Goal: Task Accomplishment & Management: Complete application form

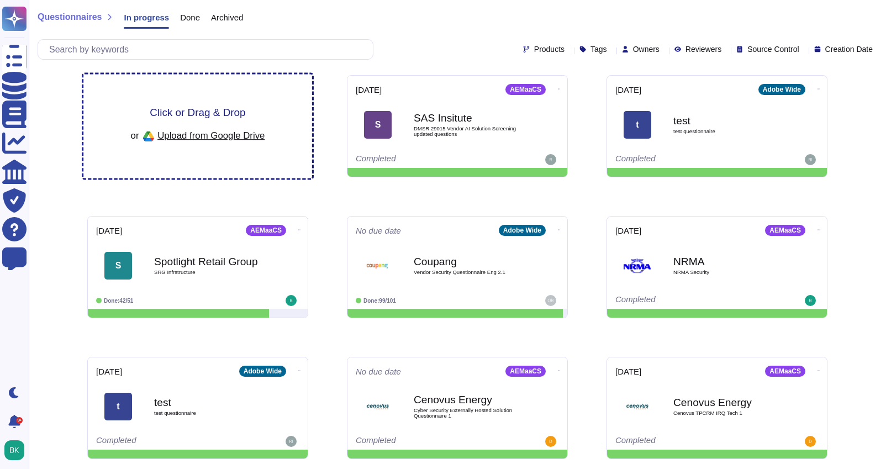
click at [196, 120] on div "Click or Drag & Drop or Upload from Google Drive" at bounding box center [198, 126] width 134 height 38
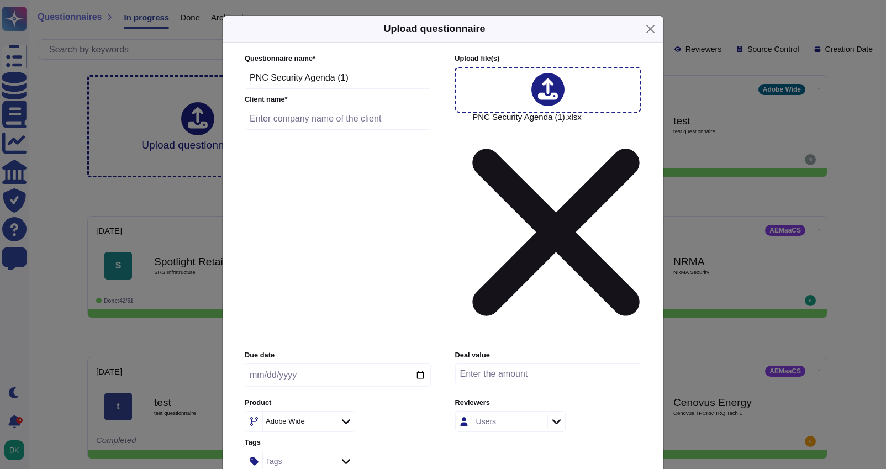
click at [293, 130] on input "text" at bounding box center [338, 119] width 187 height 22
type input "PNC"
click at [298, 363] on input "date" at bounding box center [338, 374] width 186 height 23
click at [415, 363] on input "date" at bounding box center [338, 374] width 186 height 23
click at [421, 363] on input "date" at bounding box center [338, 374] width 186 height 23
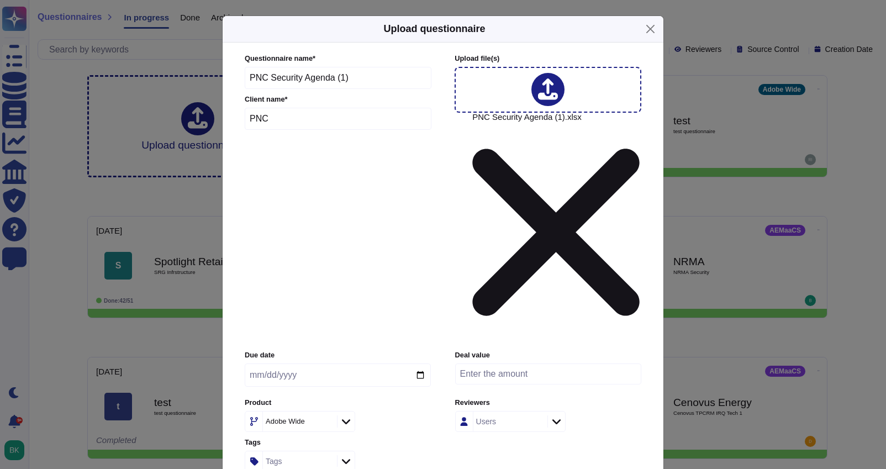
click at [421, 363] on input "date" at bounding box center [338, 374] width 186 height 23
type input "2025-09-10"
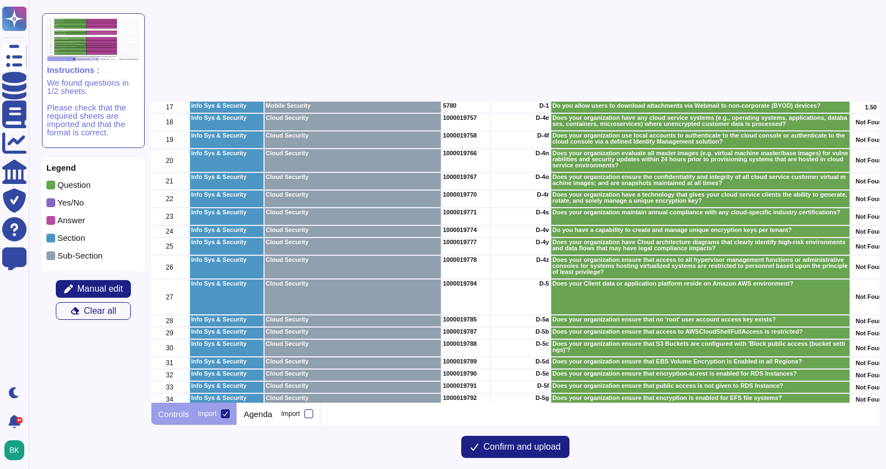
scroll to position [0, 2]
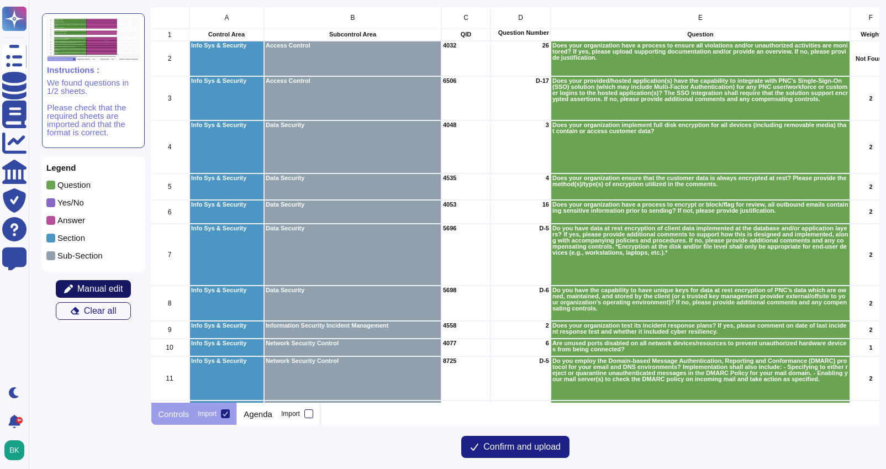
click at [94, 291] on span "Manual edit" at bounding box center [100, 288] width 46 height 9
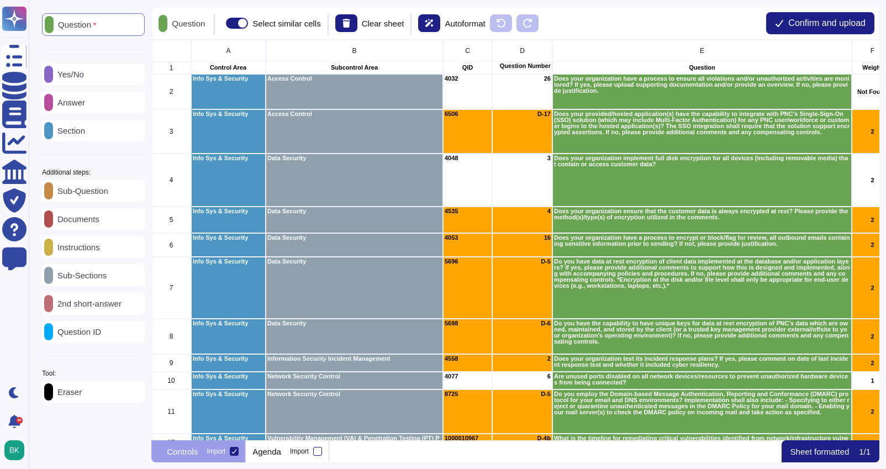
scroll to position [400, 728]
click at [84, 333] on p "Question ID" at bounding box center [77, 331] width 48 height 8
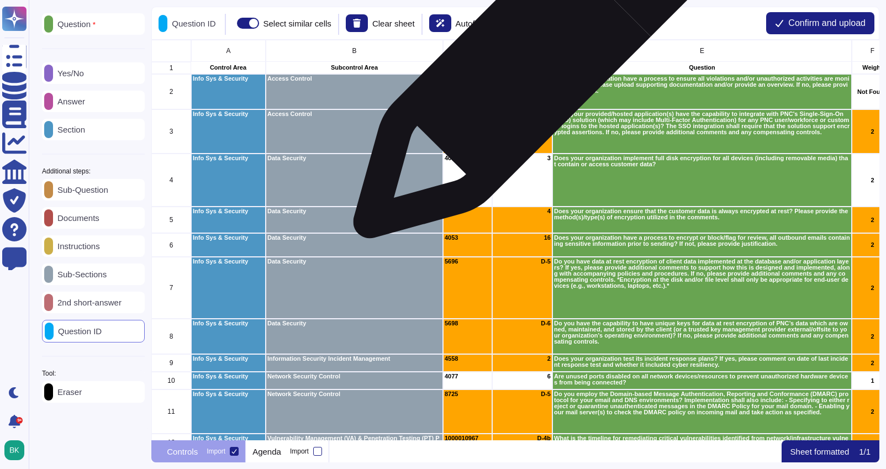
click at [526, 66] on p "Question Number" at bounding box center [522, 66] width 57 height 6
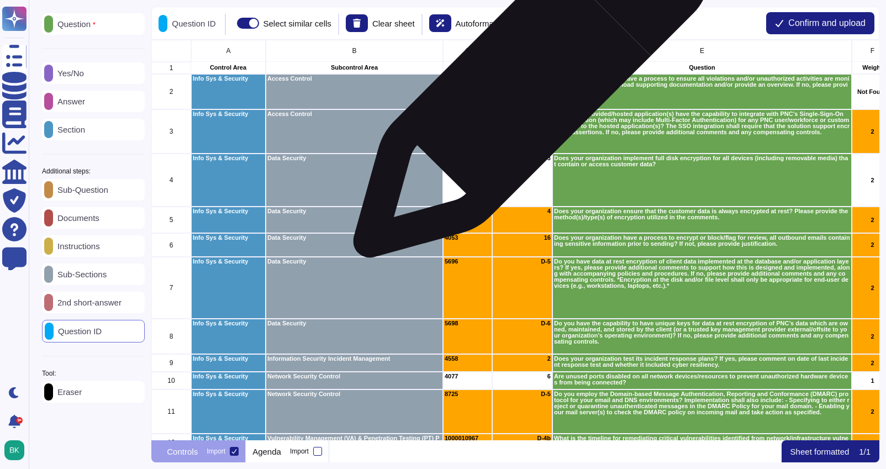
click at [526, 86] on div "26" at bounding box center [522, 91] width 60 height 35
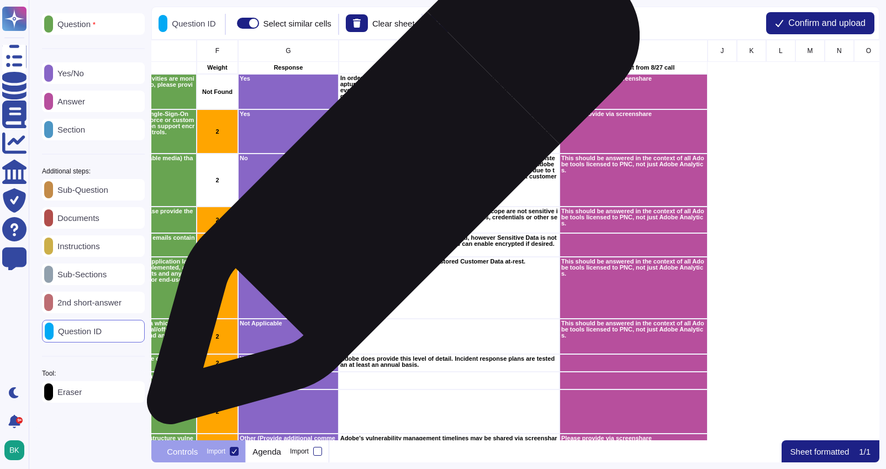
scroll to position [0, 656]
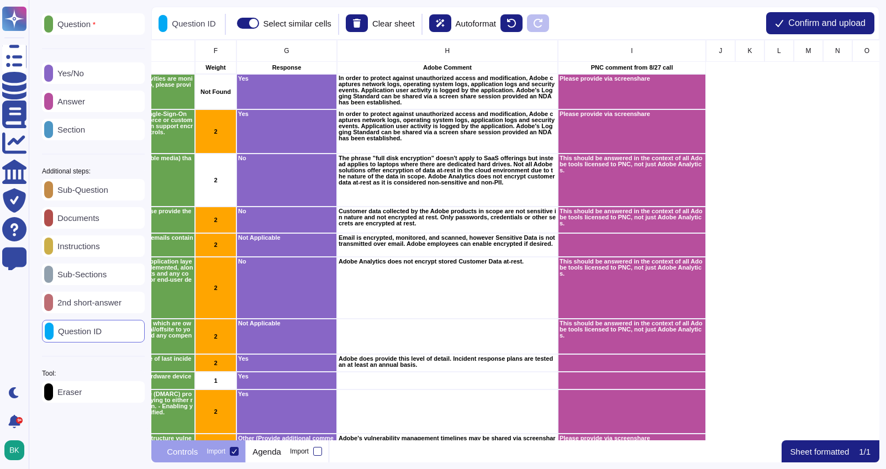
click at [90, 245] on p "Instructions" at bounding box center [76, 246] width 47 height 8
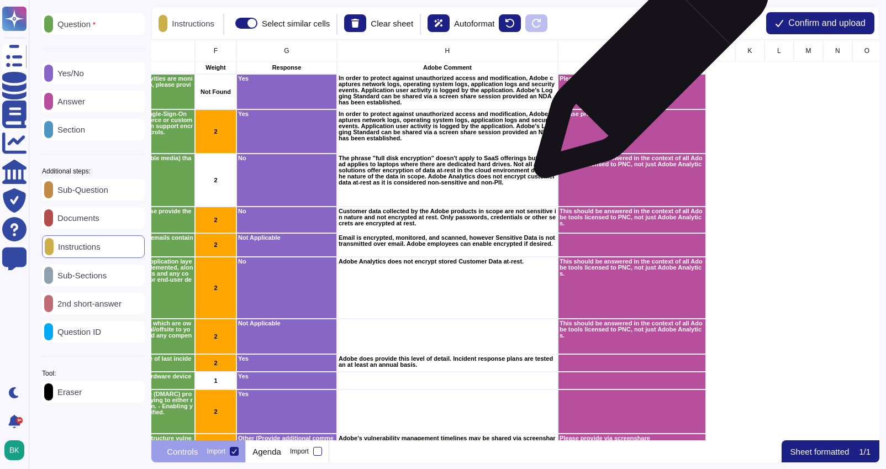
click at [646, 66] on p "PNC comment from 8/27 call" at bounding box center [631, 68] width 145 height 6
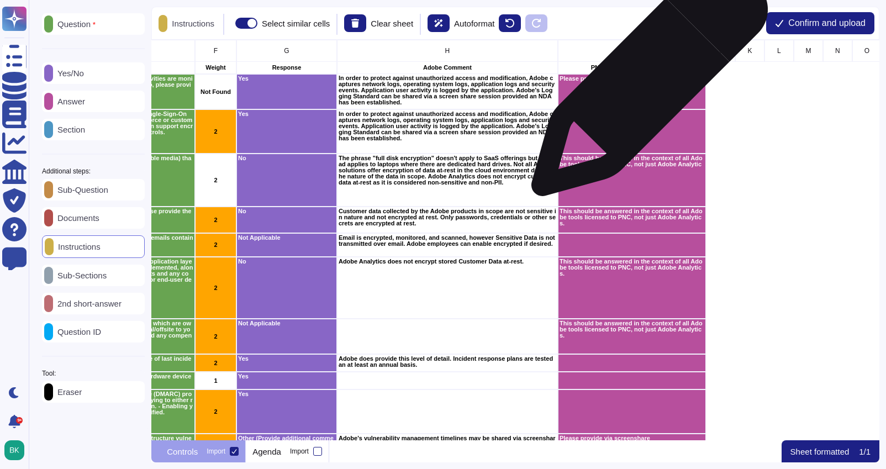
click at [645, 84] on div "Please provide via screenshare" at bounding box center [632, 91] width 148 height 35
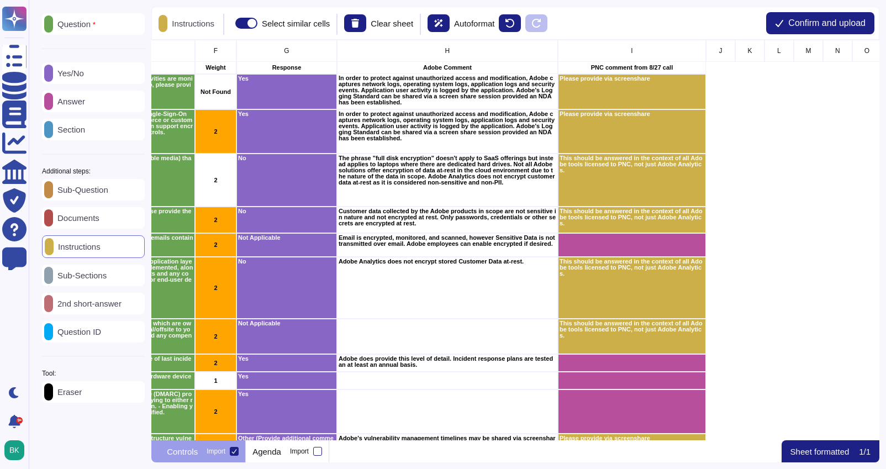
click at [83, 97] on p "Answer" at bounding box center [69, 101] width 32 height 8
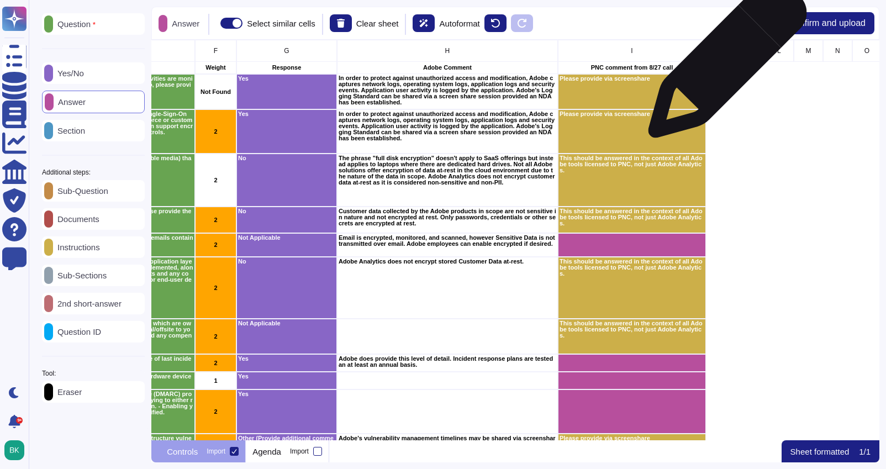
click at [723, 64] on div "grid" at bounding box center [720, 68] width 29 height 12
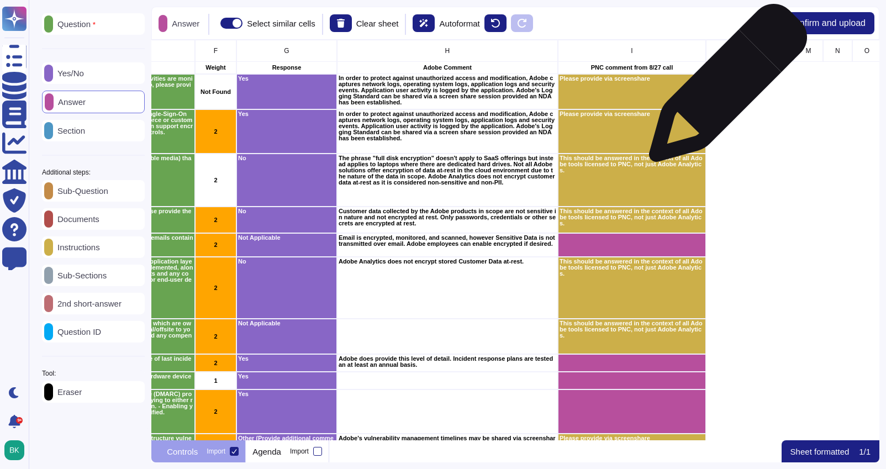
click at [723, 89] on div "grid" at bounding box center [720, 91] width 29 height 35
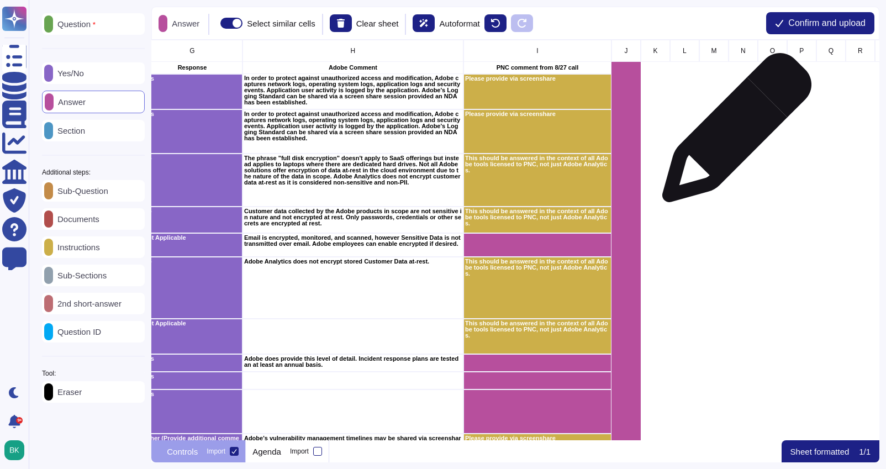
scroll to position [0, 865]
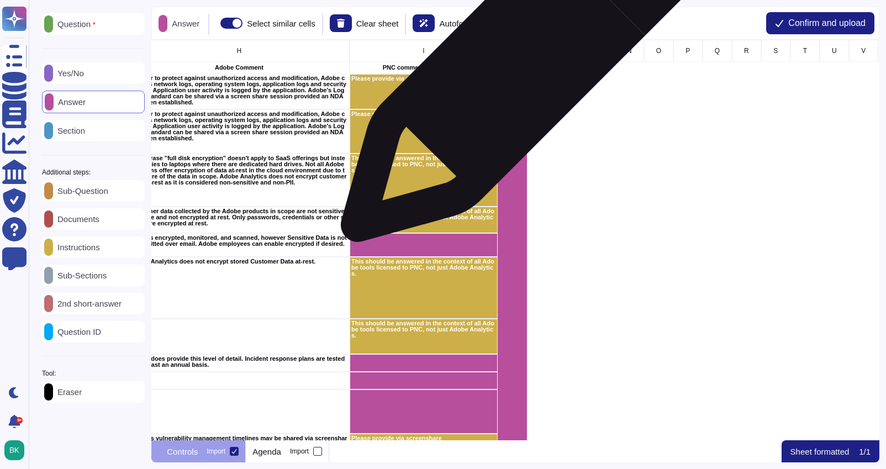
click at [518, 66] on div "grid" at bounding box center [511, 68] width 29 height 12
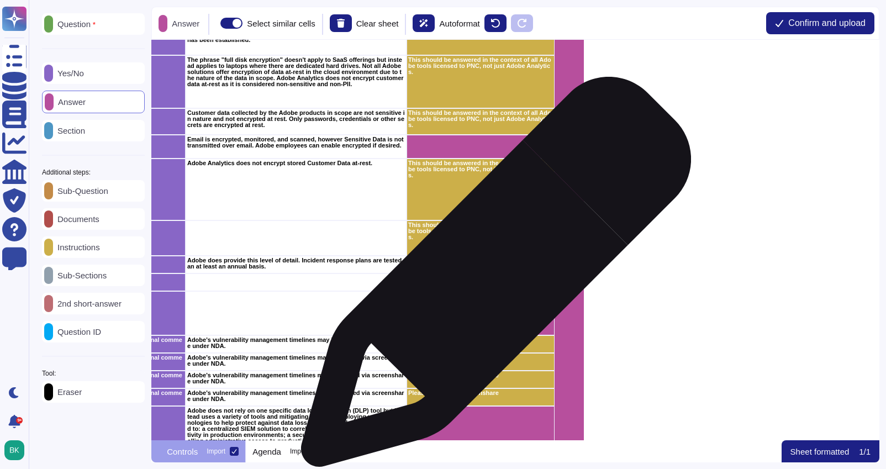
scroll to position [110, 808]
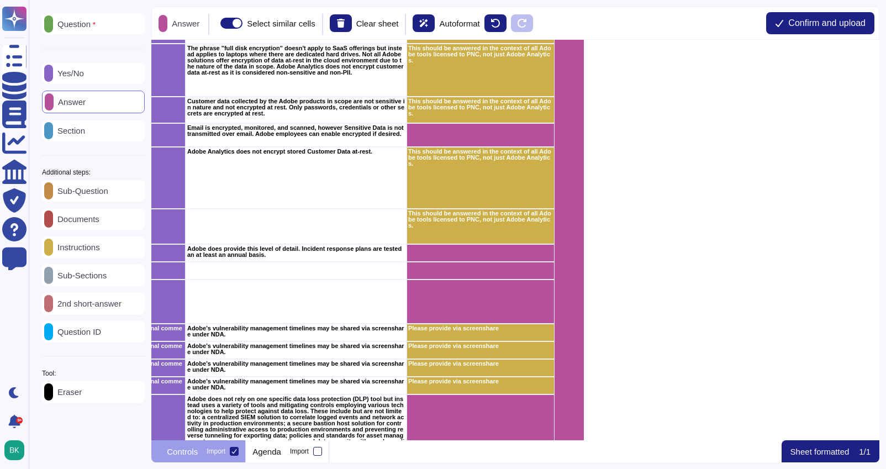
click at [72, 401] on div "Eraser" at bounding box center [93, 392] width 103 height 22
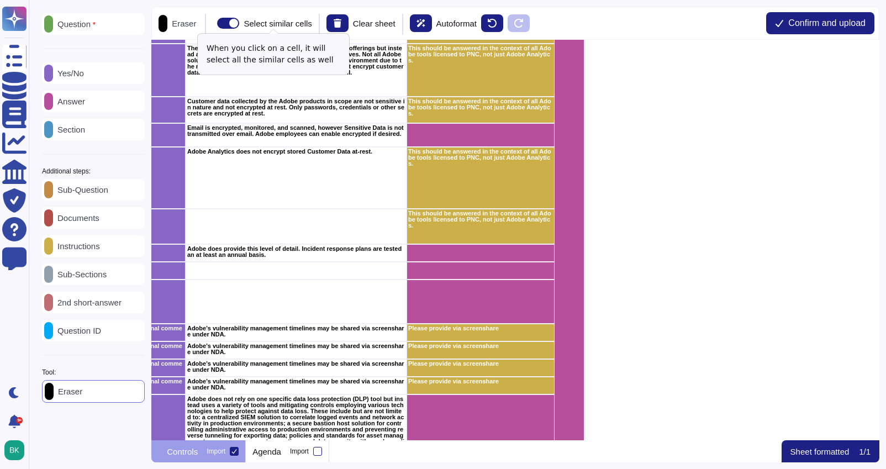
click at [239, 22] on span at bounding box center [228, 23] width 22 height 11
click at [213, 23] on input "Select similar cells" at bounding box center [213, 23] width 0 height 0
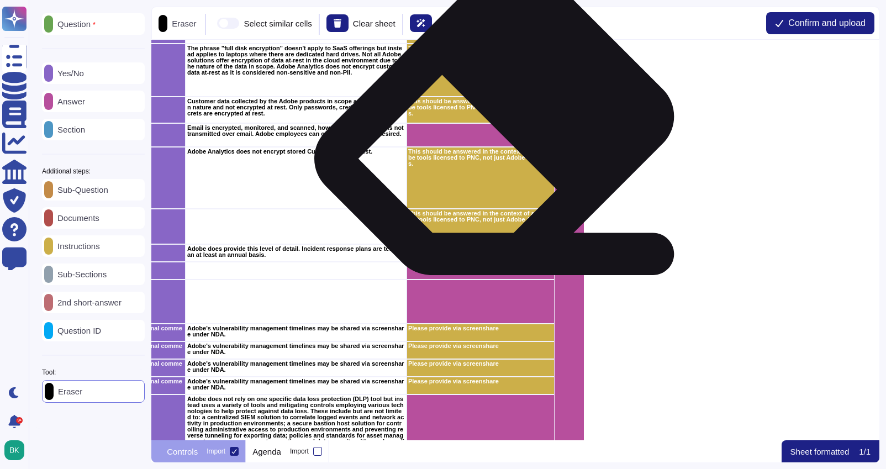
click at [500, 132] on div "grid" at bounding box center [480, 135] width 148 height 24
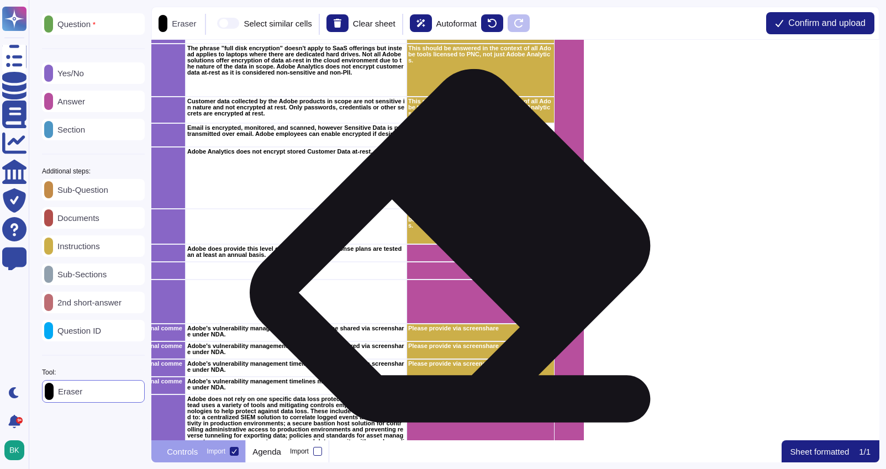
click at [457, 262] on div "grid" at bounding box center [480, 271] width 148 height 18
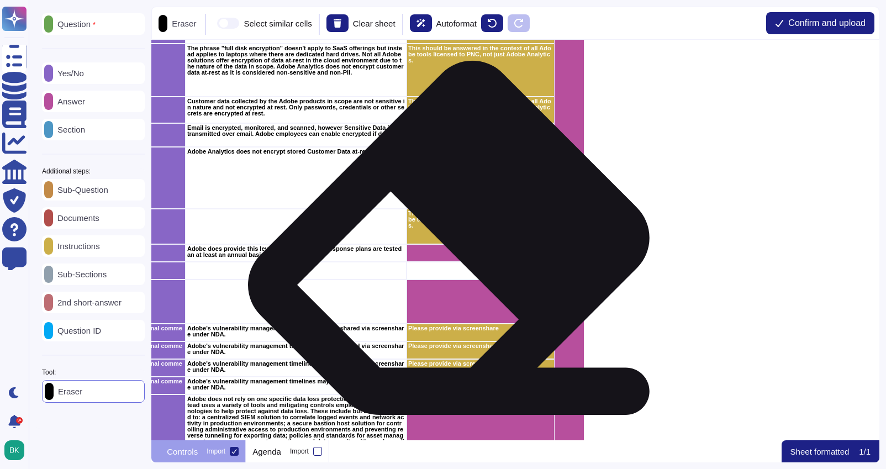
click at [456, 255] on div "grid" at bounding box center [480, 253] width 148 height 18
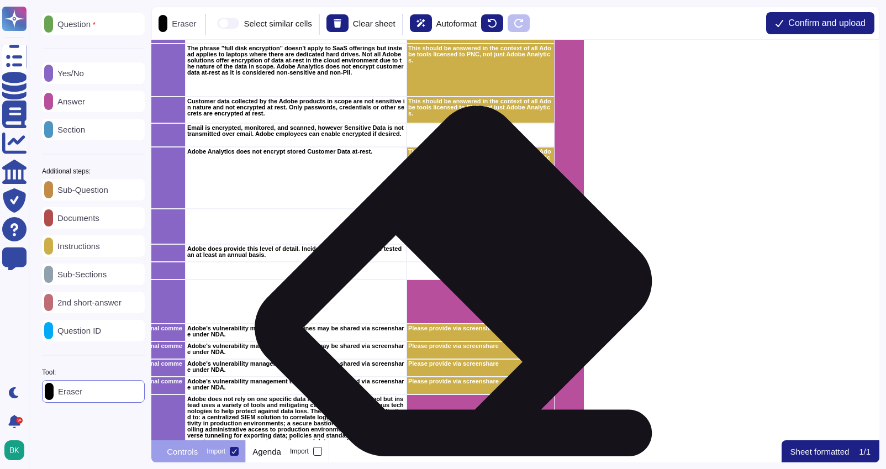
click at [460, 298] on div "grid" at bounding box center [480, 301] width 148 height 44
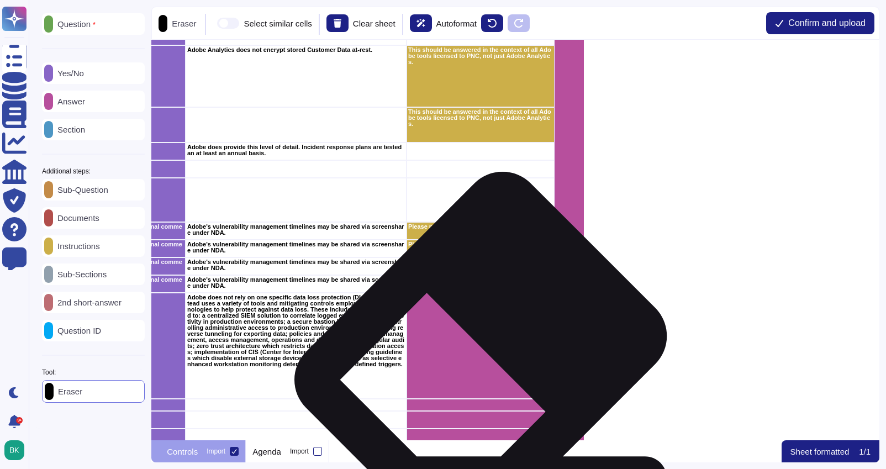
click at [487, 352] on div "grid" at bounding box center [480, 346] width 148 height 106
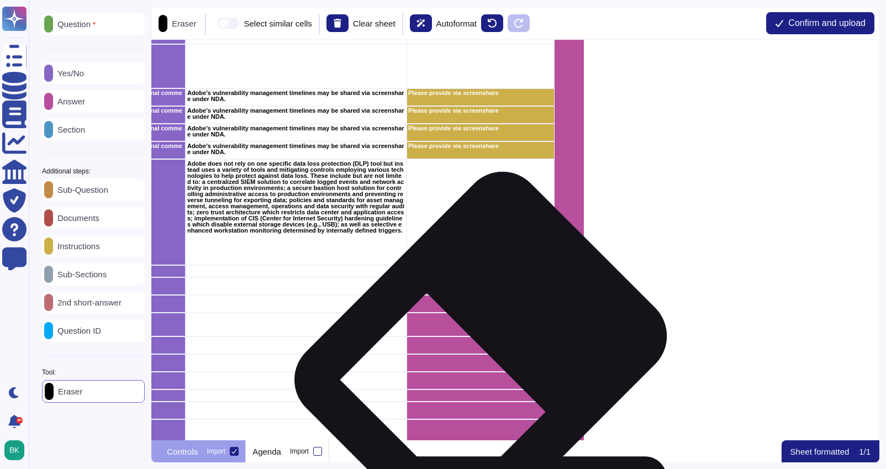
scroll to position [347, 808]
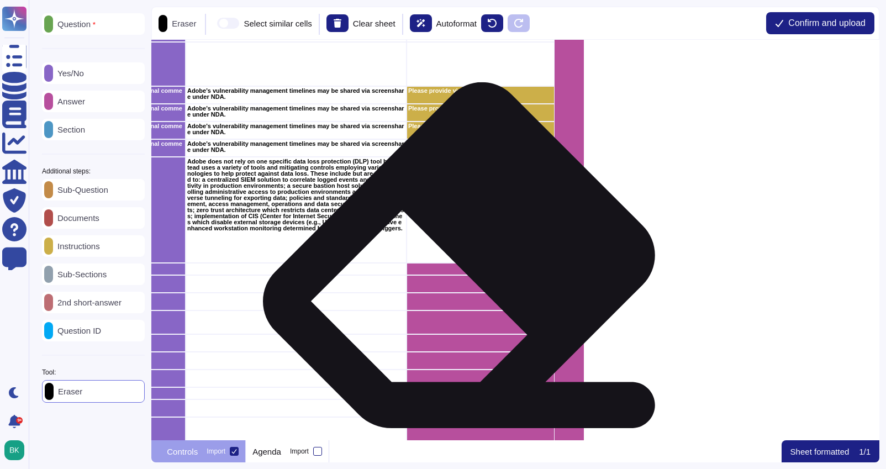
click at [464, 271] on div "grid" at bounding box center [480, 269] width 148 height 12
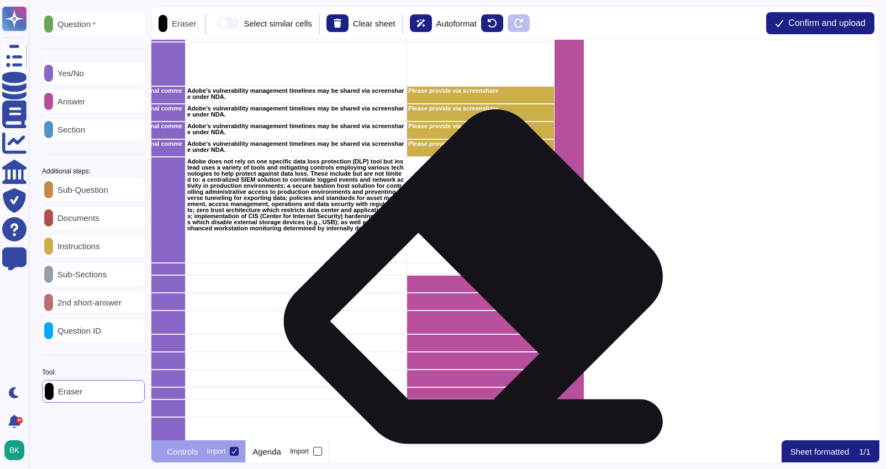
click at [480, 294] on div "grid" at bounding box center [480, 302] width 148 height 18
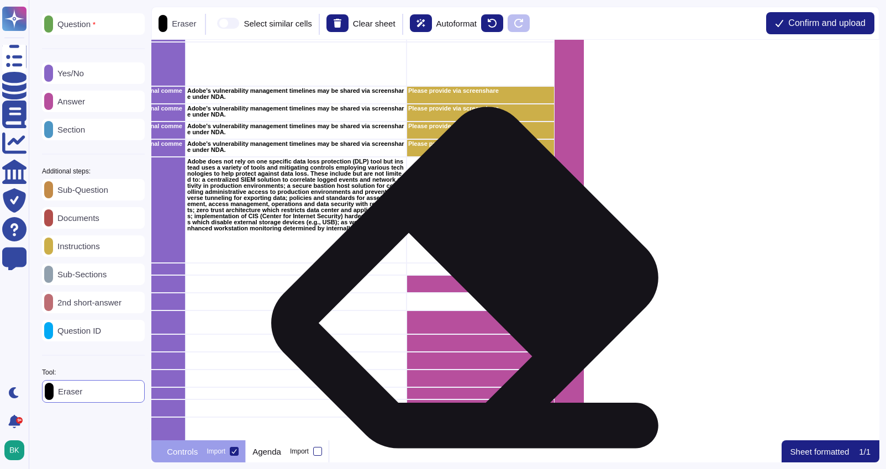
click at [468, 288] on div "grid" at bounding box center [480, 284] width 148 height 18
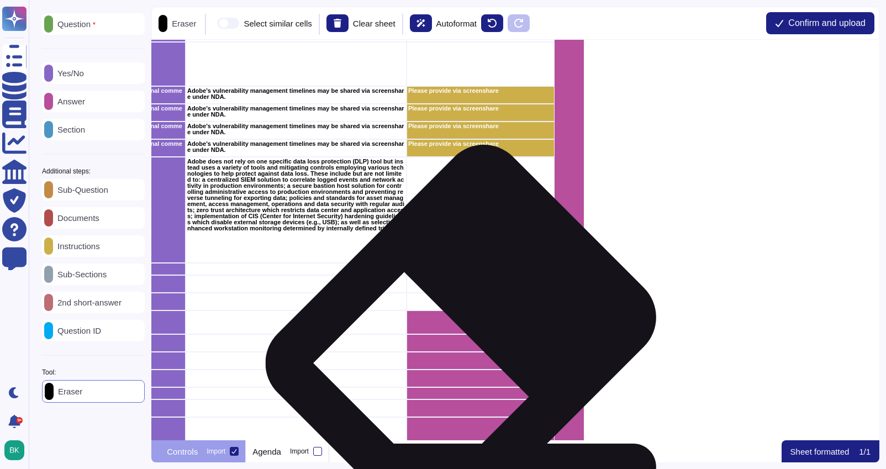
click at [468, 334] on div "grid" at bounding box center [480, 343] width 148 height 18
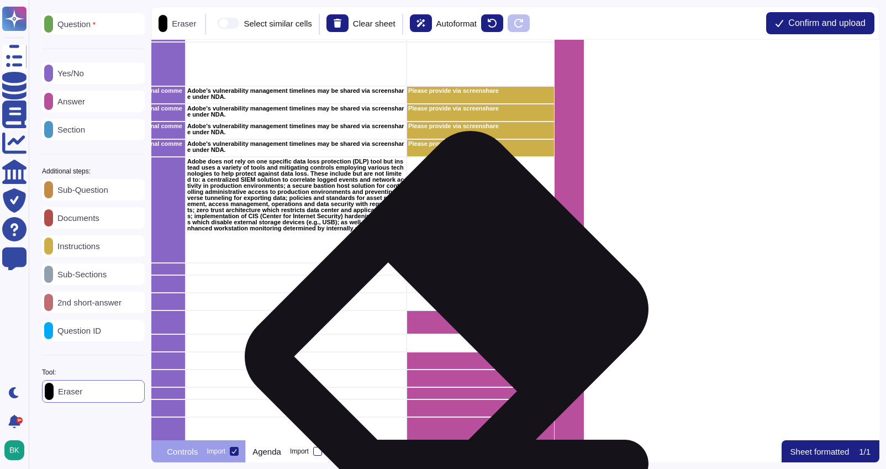
click at [454, 326] on div "grid" at bounding box center [480, 322] width 148 height 24
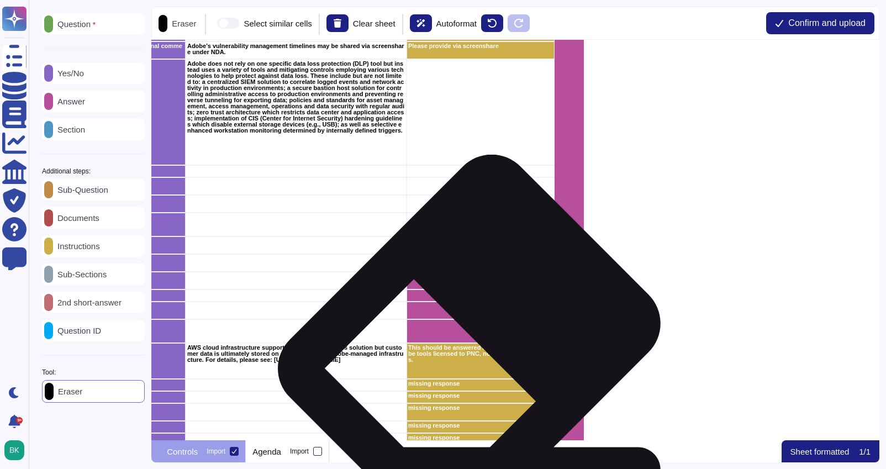
scroll to position [490, 808]
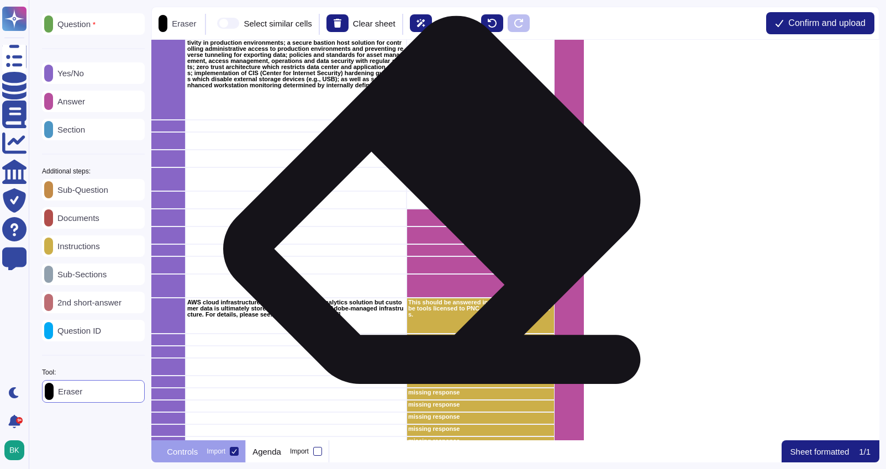
click at [438, 218] on div "grid" at bounding box center [480, 218] width 148 height 18
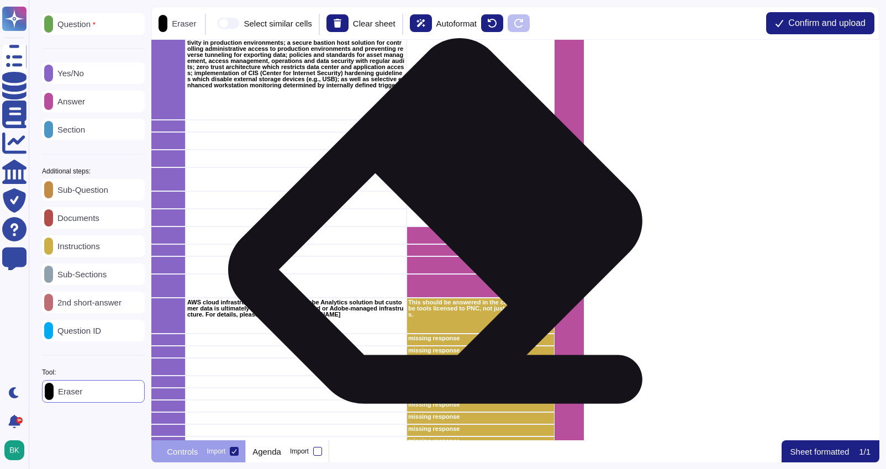
click at [443, 238] on div "grid" at bounding box center [480, 235] width 148 height 18
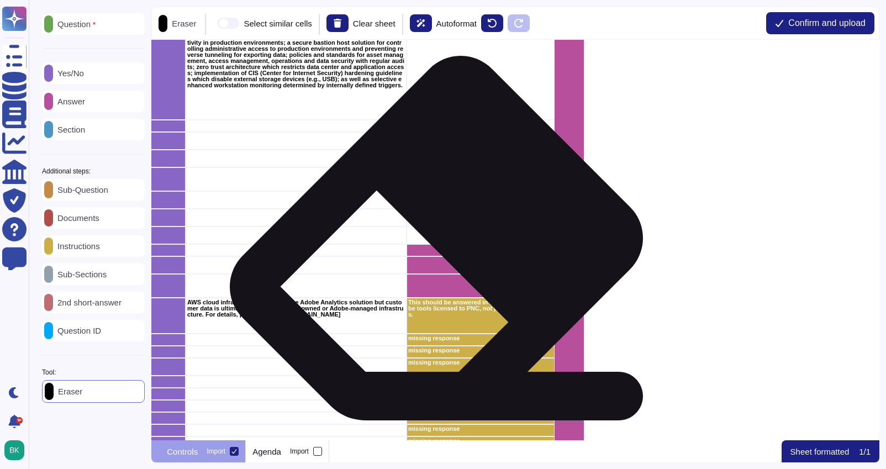
click at [442, 257] on div "grid" at bounding box center [480, 265] width 148 height 18
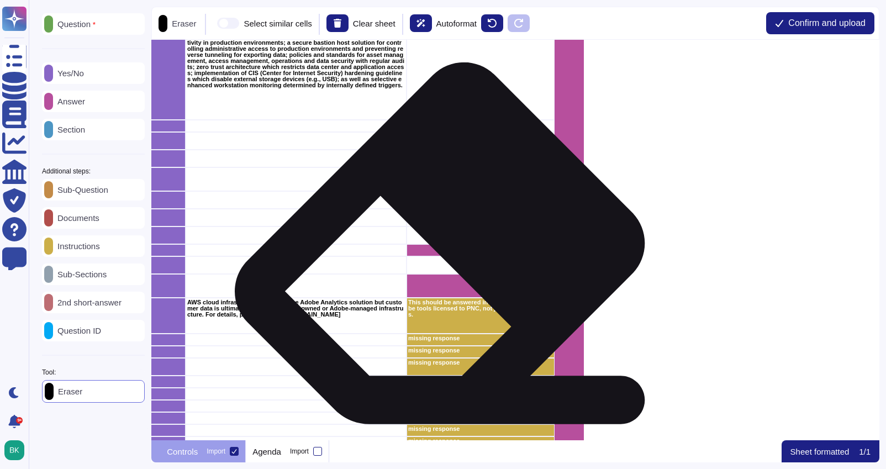
click at [447, 259] on div "grid" at bounding box center [480, 265] width 148 height 18
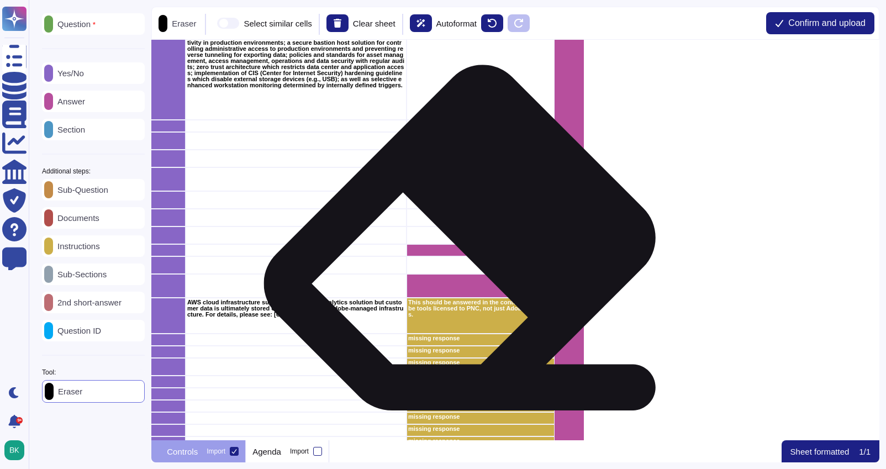
click at [467, 255] on div "grid" at bounding box center [480, 250] width 148 height 12
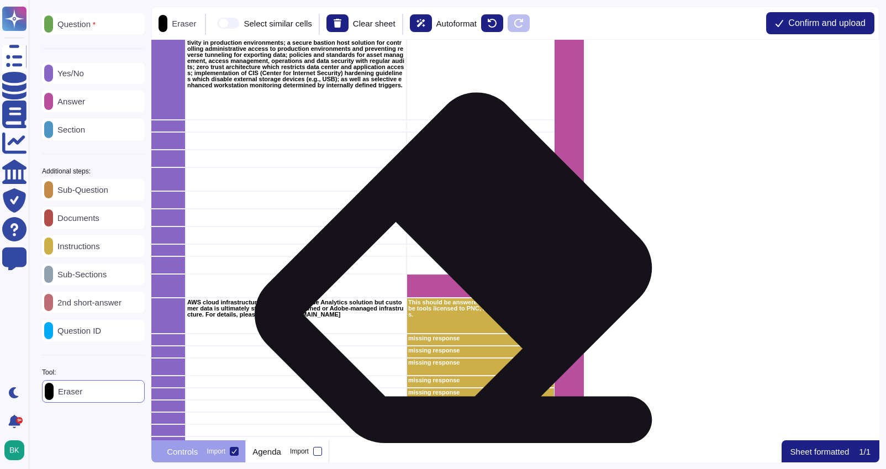
click at [454, 288] on div "grid" at bounding box center [480, 286] width 148 height 24
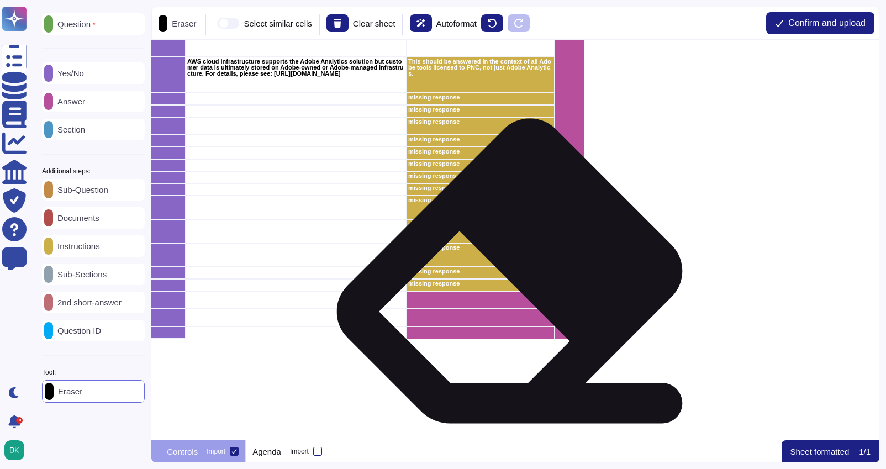
scroll to position [745, 808]
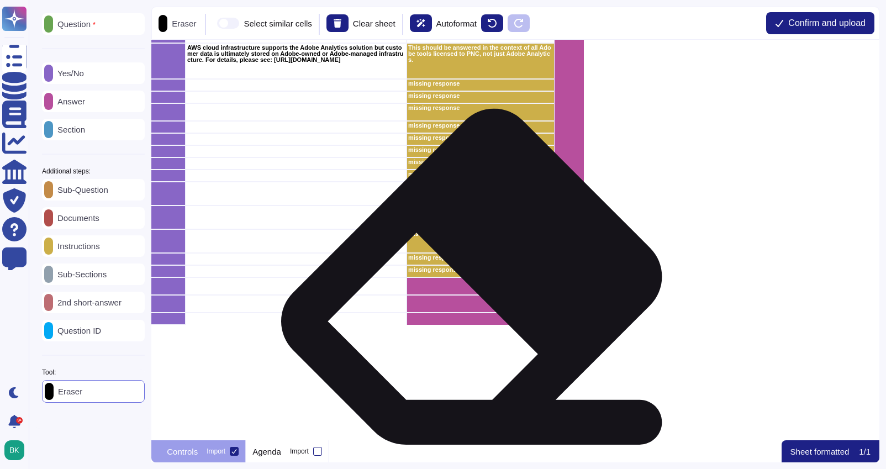
click at [478, 293] on div "grid" at bounding box center [480, 286] width 148 height 18
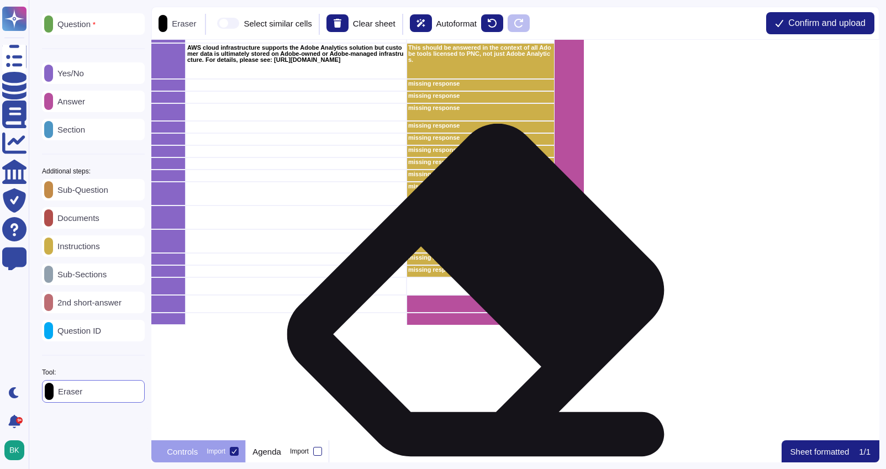
click at [476, 308] on div "grid" at bounding box center [480, 304] width 148 height 18
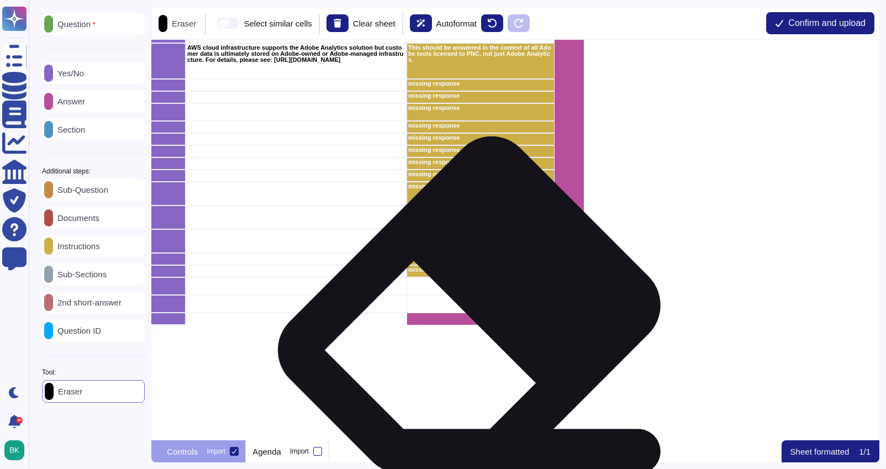
click at [475, 322] on div "grid" at bounding box center [480, 318] width 148 height 12
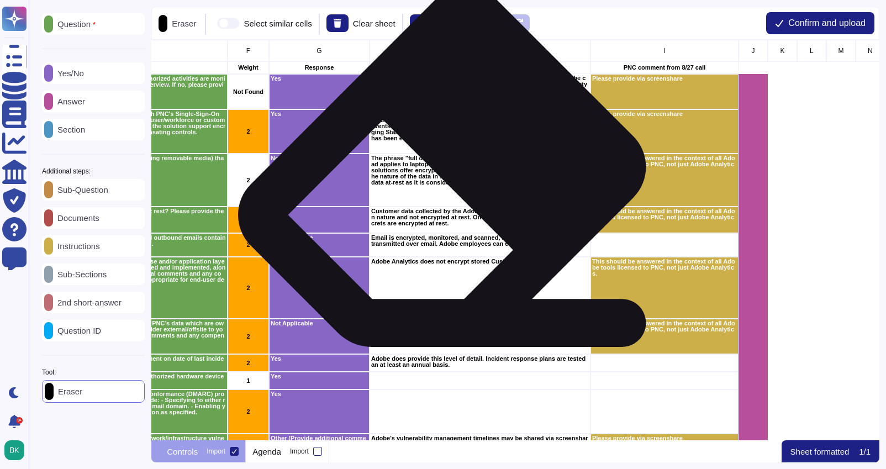
scroll to position [0, 532]
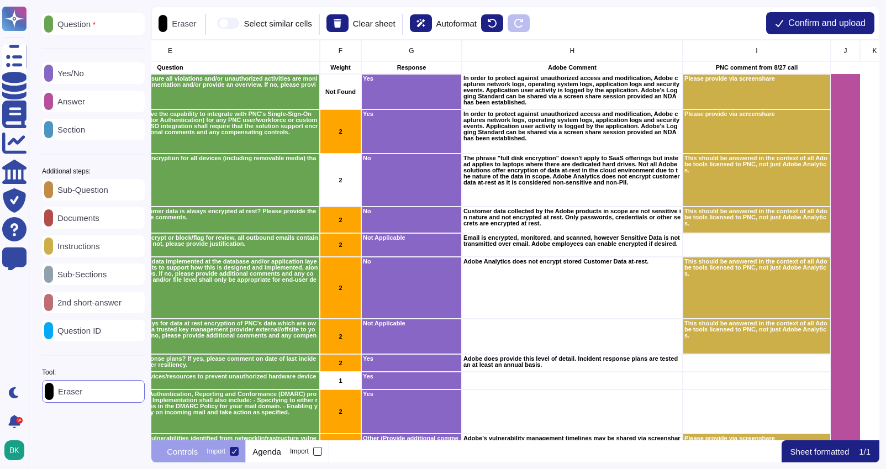
click at [93, 194] on p "Sub-Question" at bounding box center [80, 189] width 55 height 8
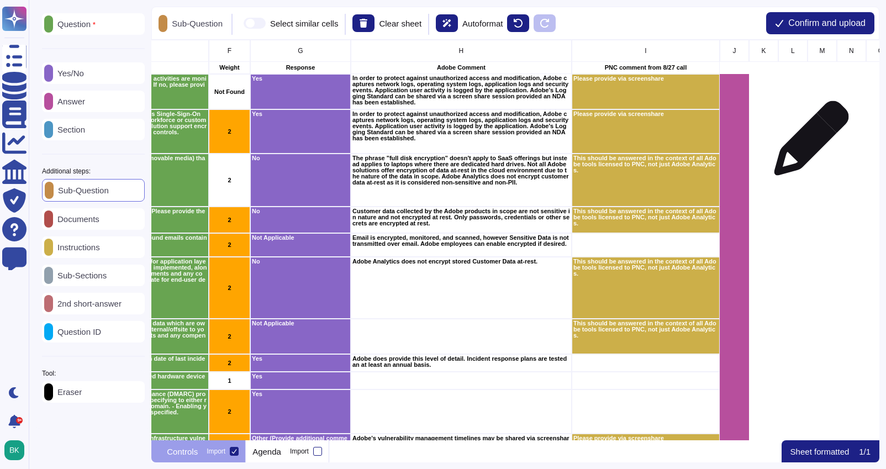
scroll to position [0, 766]
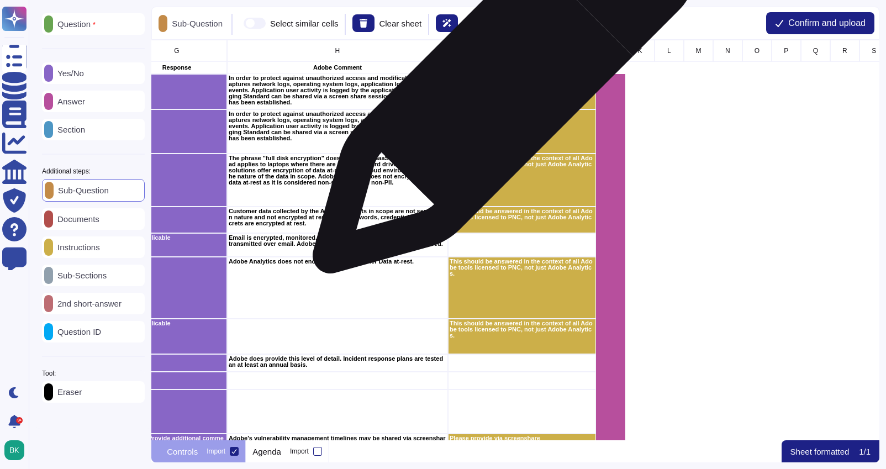
click at [499, 88] on div "Please provide via screenshare" at bounding box center [522, 91] width 148 height 35
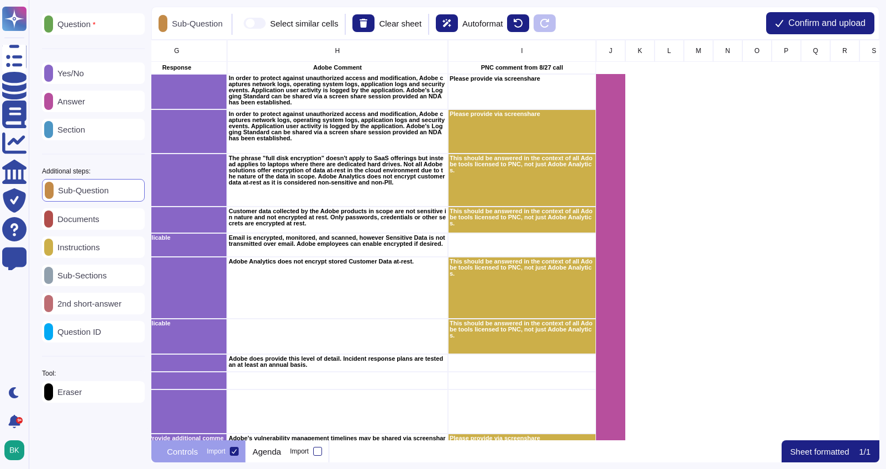
click at [100, 246] on p "Instructions" at bounding box center [76, 247] width 47 height 8
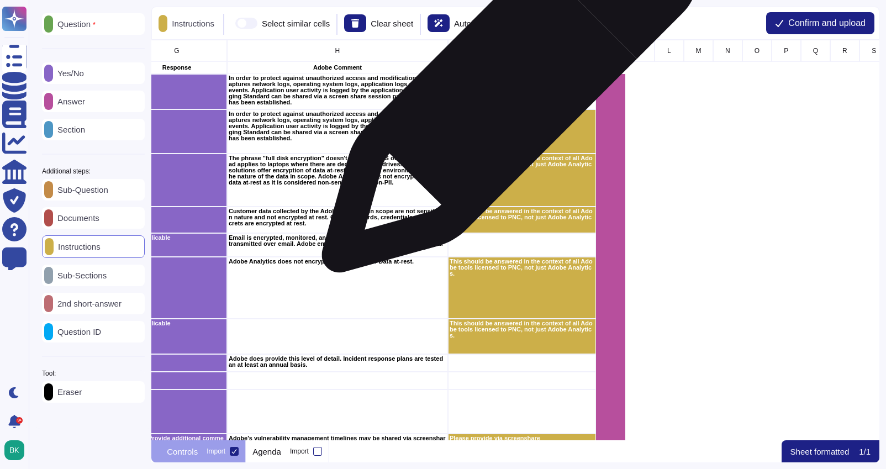
click at [505, 90] on div "Please provide via screenshare" at bounding box center [522, 91] width 148 height 35
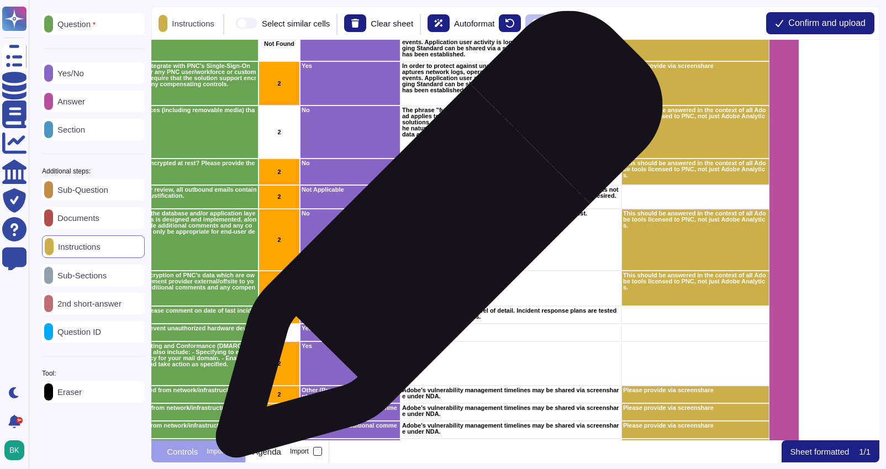
scroll to position [0, 593]
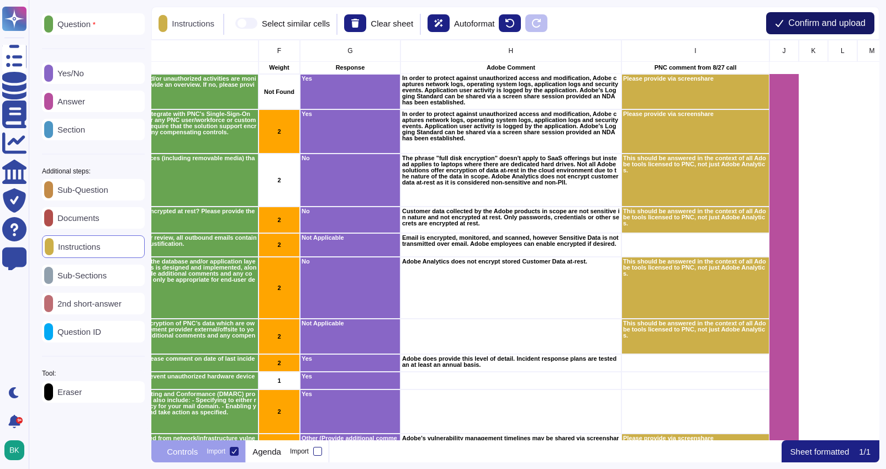
click at [829, 23] on span "Confirm and upload" at bounding box center [826, 23] width 77 height 9
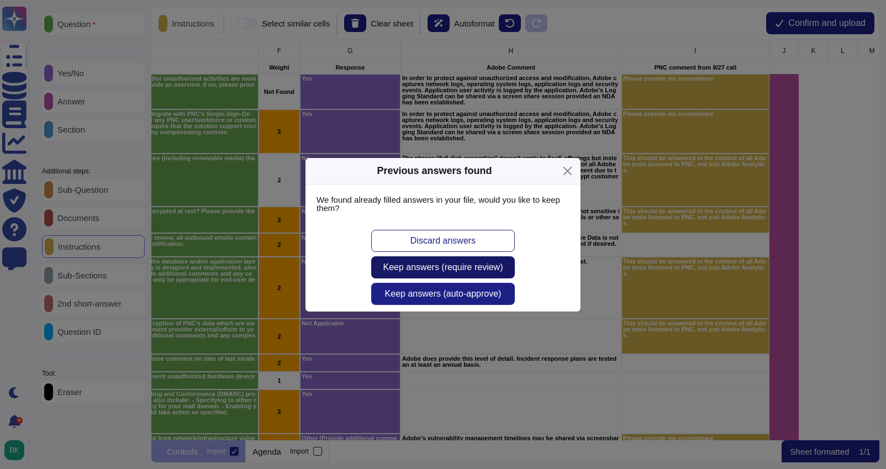
click at [463, 267] on span "Keep answers (require review)" at bounding box center [443, 267] width 120 height 9
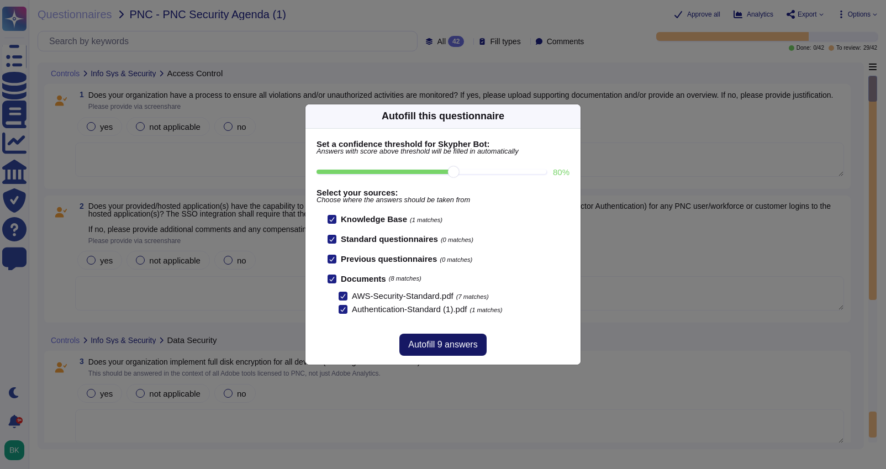
click at [475, 345] on span "Autofill 9 answers" at bounding box center [442, 344] width 69 height 9
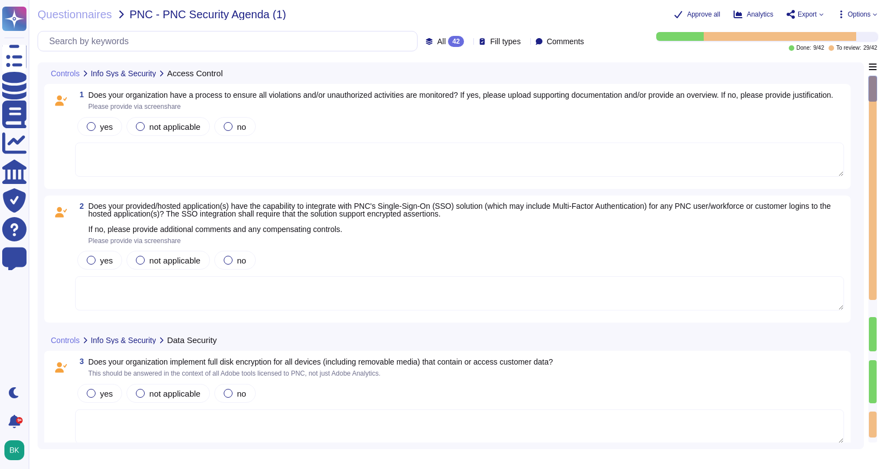
click at [208, 161] on textarea at bounding box center [459, 159] width 768 height 34
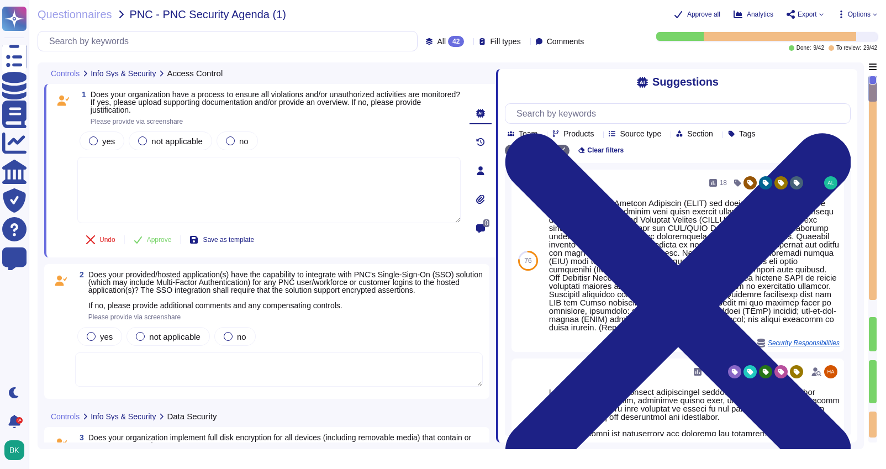
drag, startPoint x: 624, startPoint y: 131, endPoint x: 496, endPoint y: 137, distance: 128.8
click at [496, 137] on span at bounding box center [496, 252] width 4 height 380
click at [297, 187] on textarea at bounding box center [268, 190] width 383 height 66
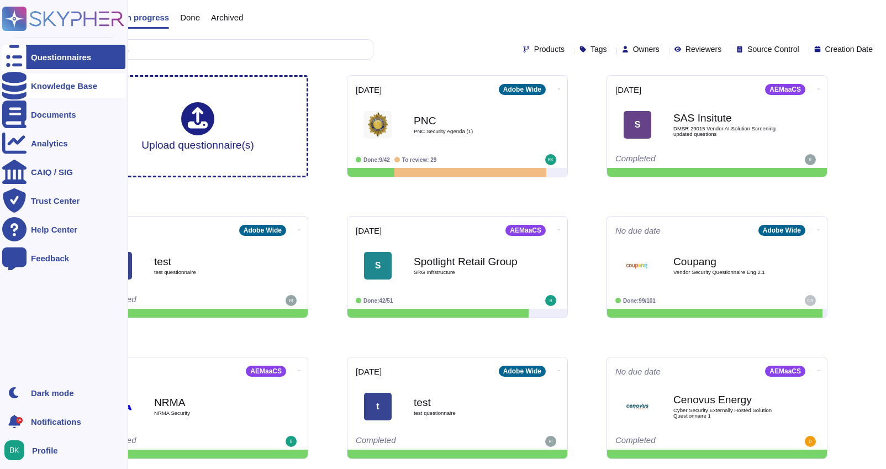
click at [36, 94] on div "Knowledge Base" at bounding box center [63, 85] width 123 height 24
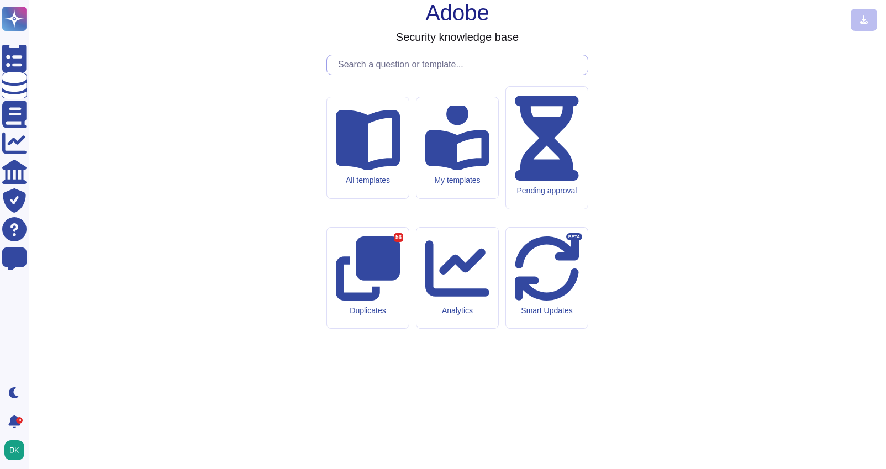
click at [358, 75] on input "text" at bounding box center [459, 64] width 255 height 19
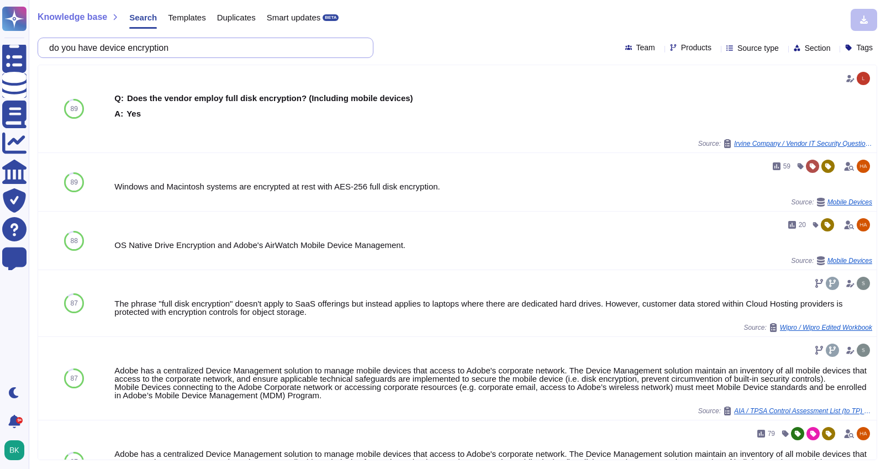
click at [218, 44] on input "do you have device encryption" at bounding box center [203, 47] width 318 height 19
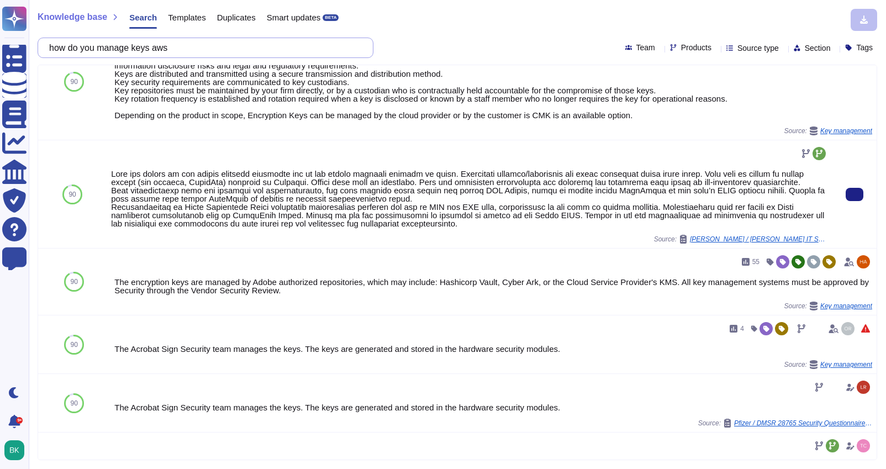
scroll to position [454, 0]
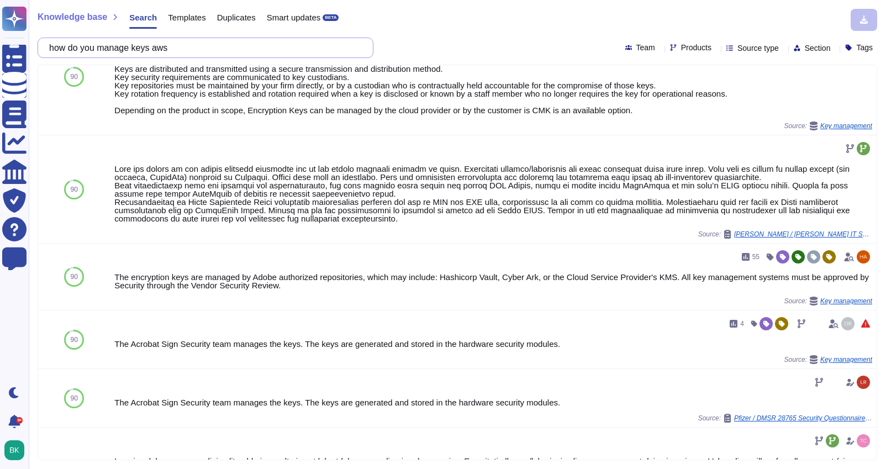
click at [194, 46] on input "how do you manage keys aws" at bounding box center [203, 47] width 318 height 19
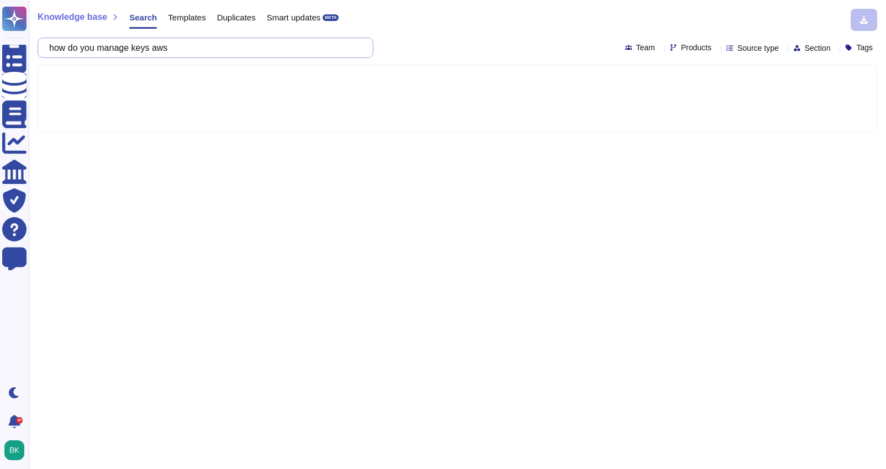
scroll to position [0, 0]
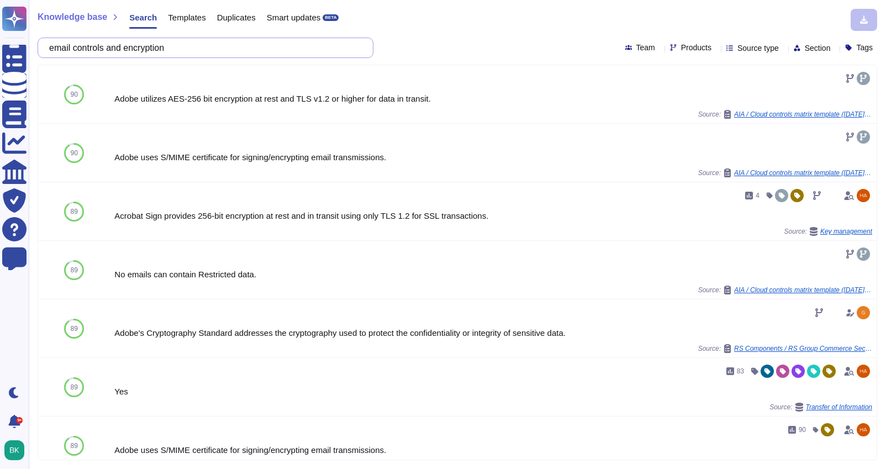
click at [188, 43] on input "email controls and encryption" at bounding box center [203, 47] width 318 height 19
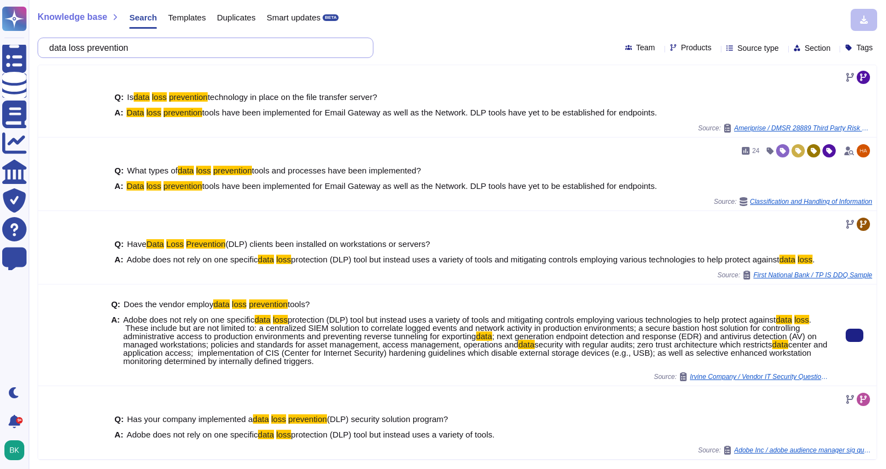
scroll to position [151, 0]
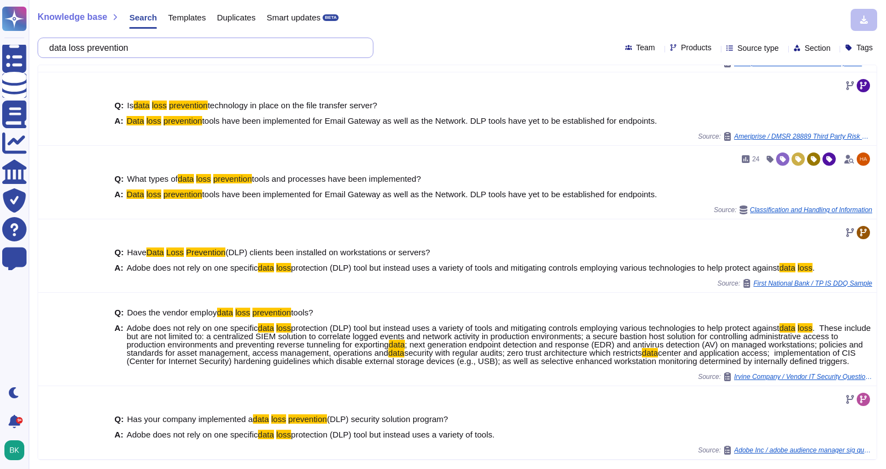
click at [204, 48] on input "data loss prevention" at bounding box center [203, 47] width 318 height 19
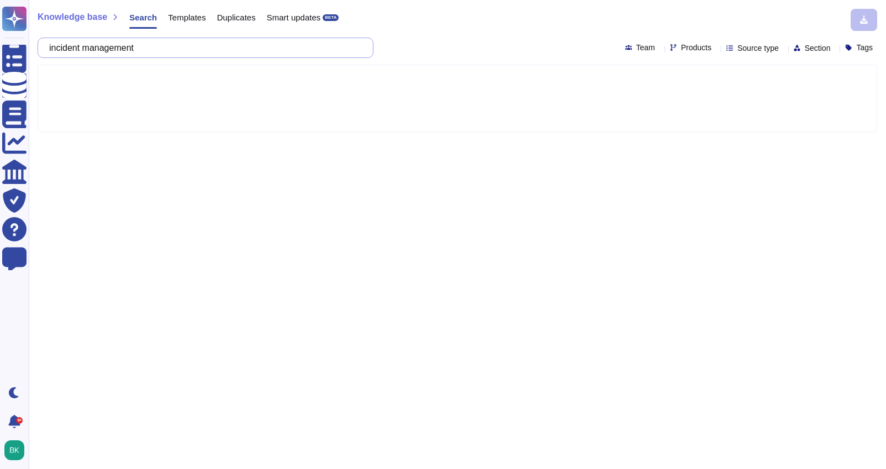
type input "incident management"
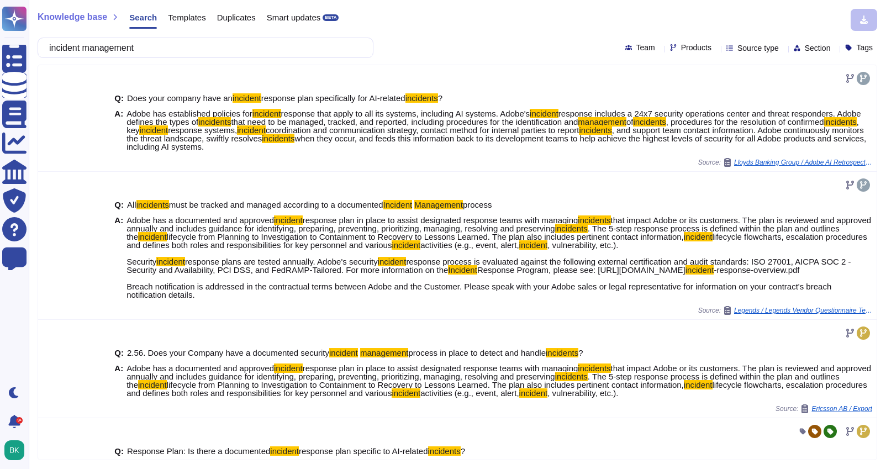
click at [167, 58] on div "Knowledge base Search Templates Duplicates Smart updates BETA incident manageme…" at bounding box center [457, 234] width 857 height 469
click at [155, 49] on input "incident management" at bounding box center [203, 47] width 318 height 19
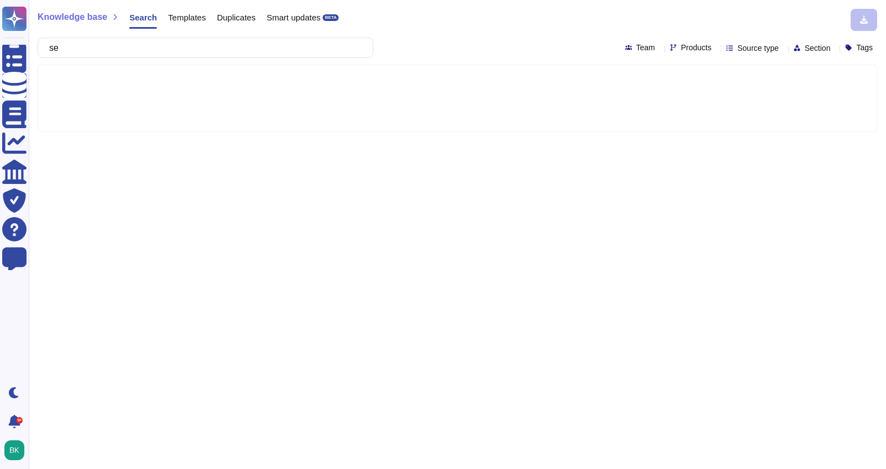
type input "s"
type input "splc controls"
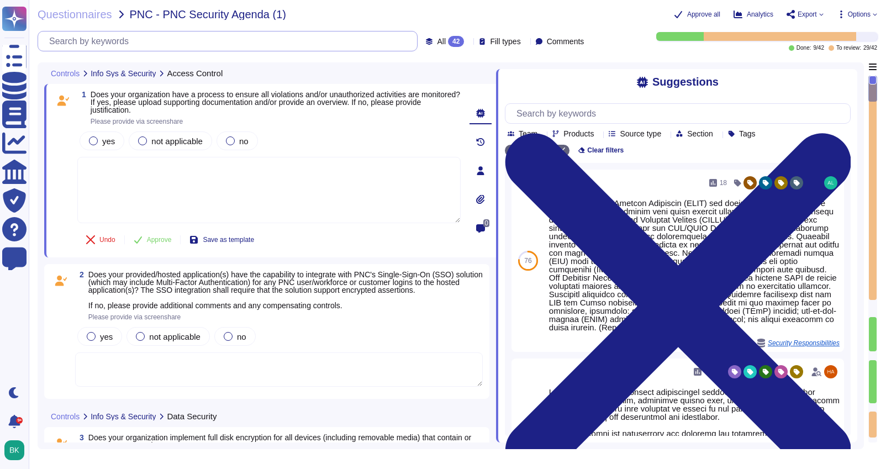
click at [242, 42] on input "text" at bounding box center [230, 40] width 373 height 19
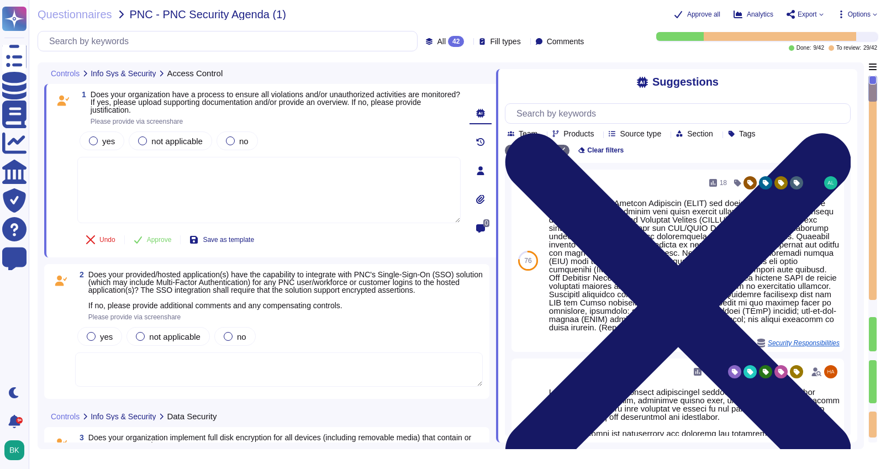
click at [846, 85] on icon at bounding box center [678, 306] width 346 height 461
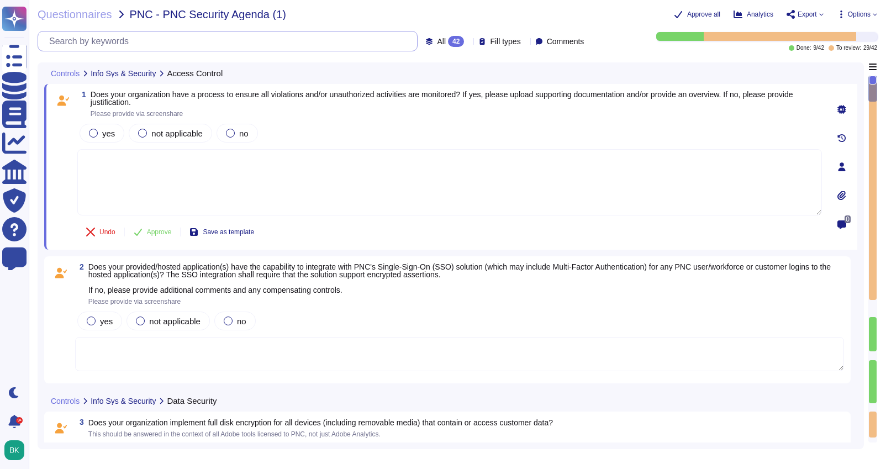
click at [123, 39] on input "text" at bounding box center [230, 40] width 373 height 19
